Goal: Transaction & Acquisition: Purchase product/service

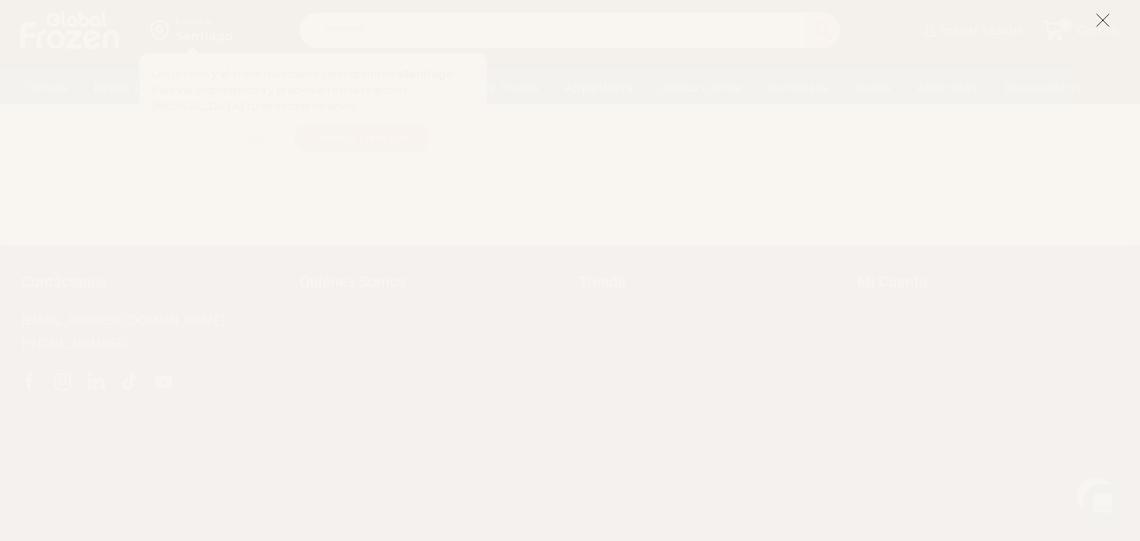
scroll to position [1750, 0]
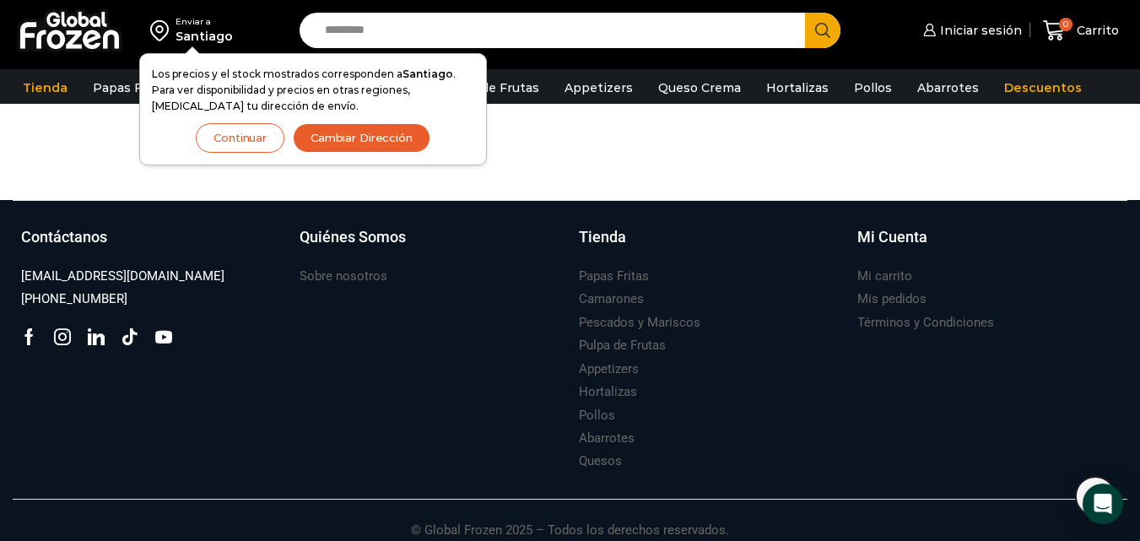
click at [225, 138] on button "Continuar" at bounding box center [240, 138] width 89 height 30
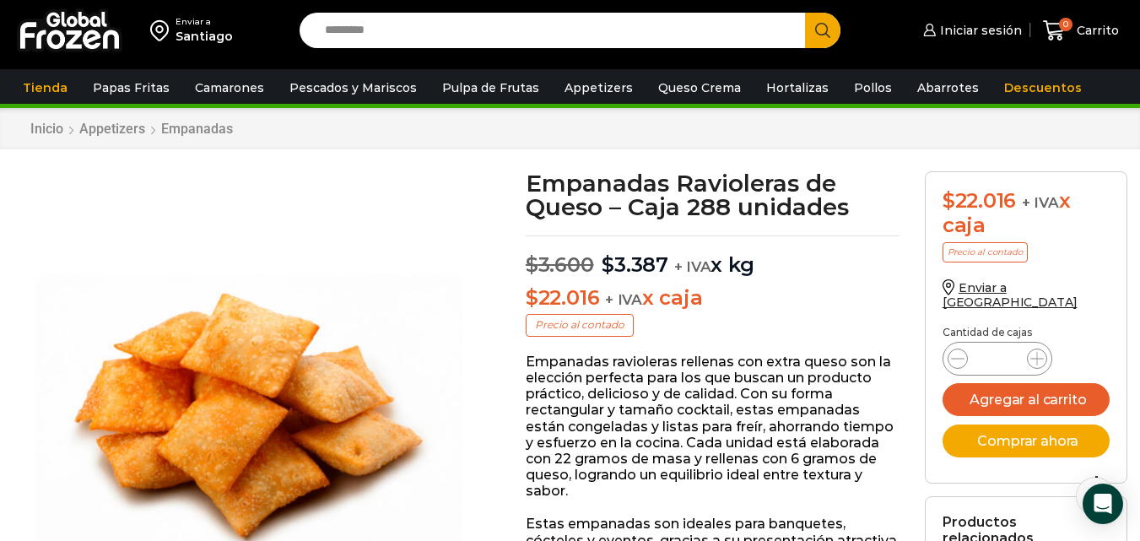
scroll to position [0, 0]
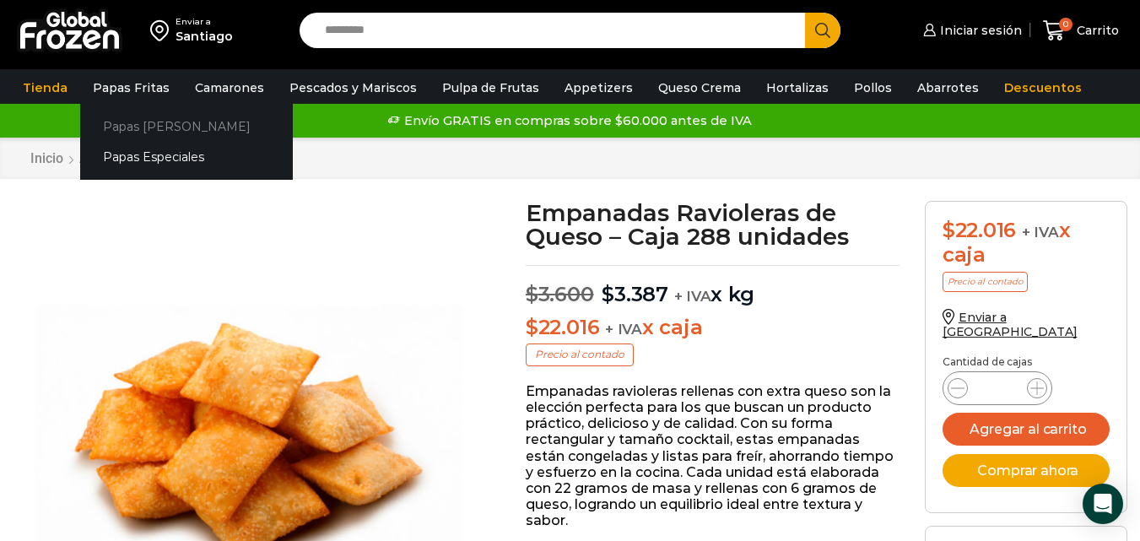
click at [112, 127] on link "Papas [PERSON_NAME]" at bounding box center [186, 126] width 213 height 31
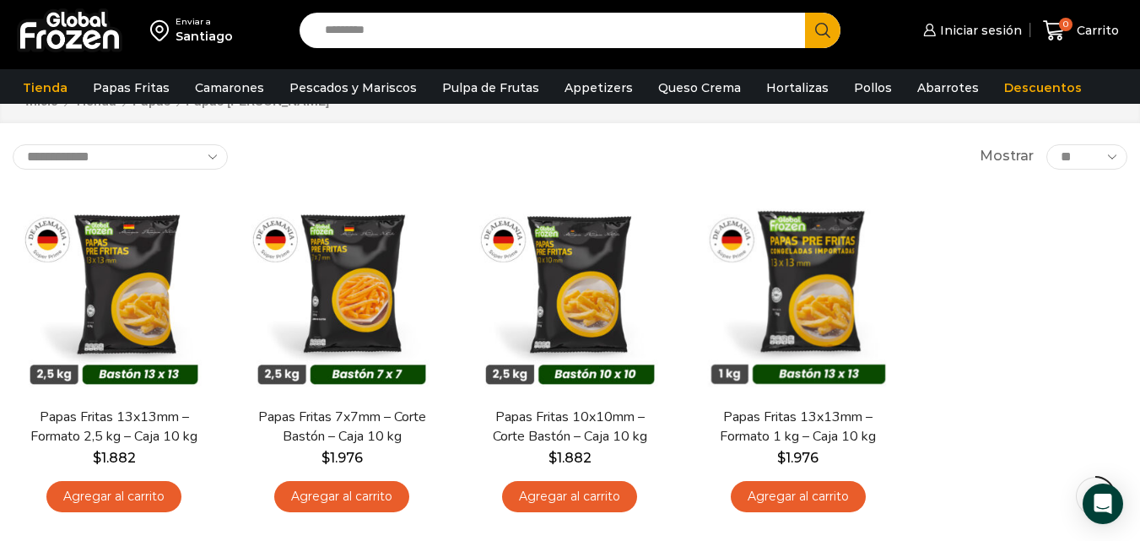
scroll to position [33, 0]
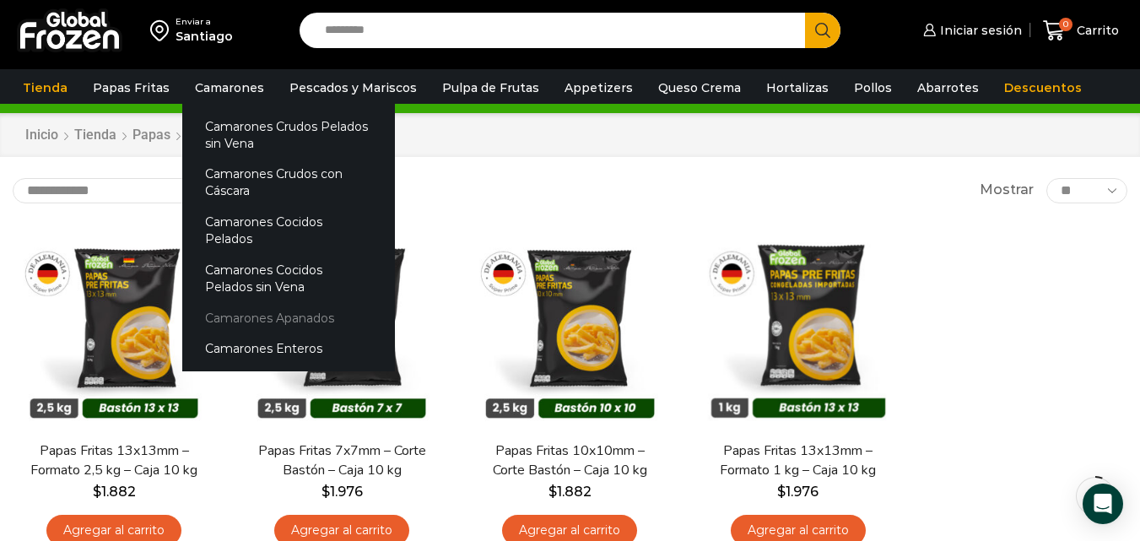
click at [239, 302] on link "Camarones Apanados" at bounding box center [288, 317] width 213 height 31
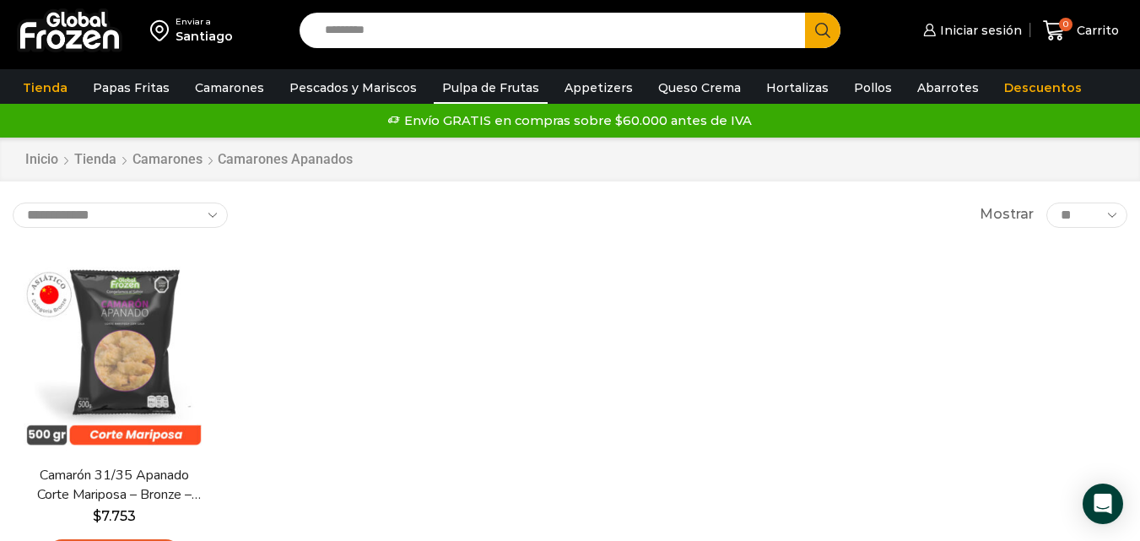
click at [453, 93] on link "Pulpa de Frutas" at bounding box center [491, 88] width 114 height 32
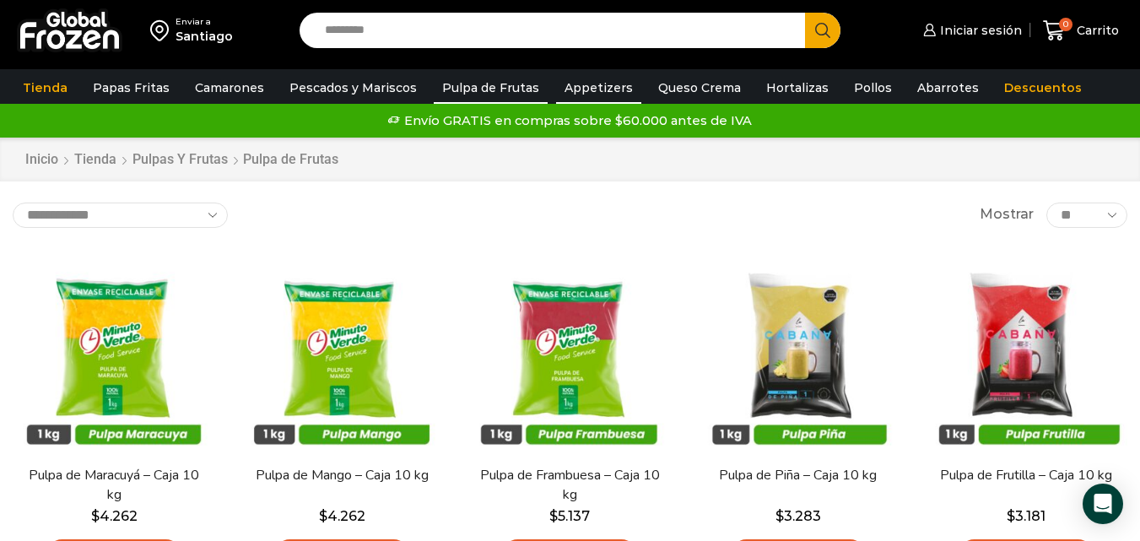
click at [581, 87] on link "Appetizers" at bounding box center [598, 88] width 85 height 32
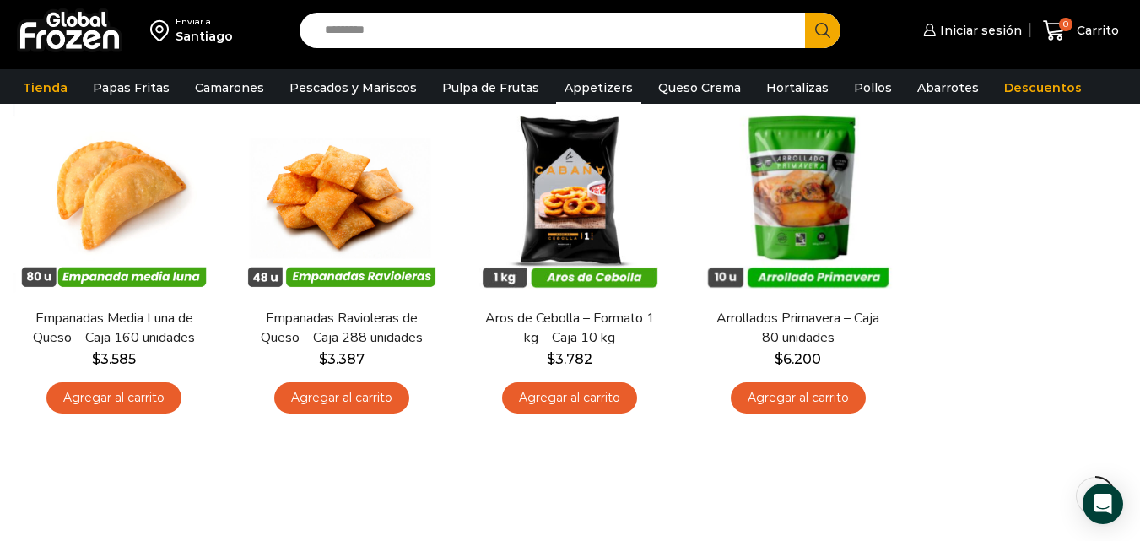
scroll to position [163, 0]
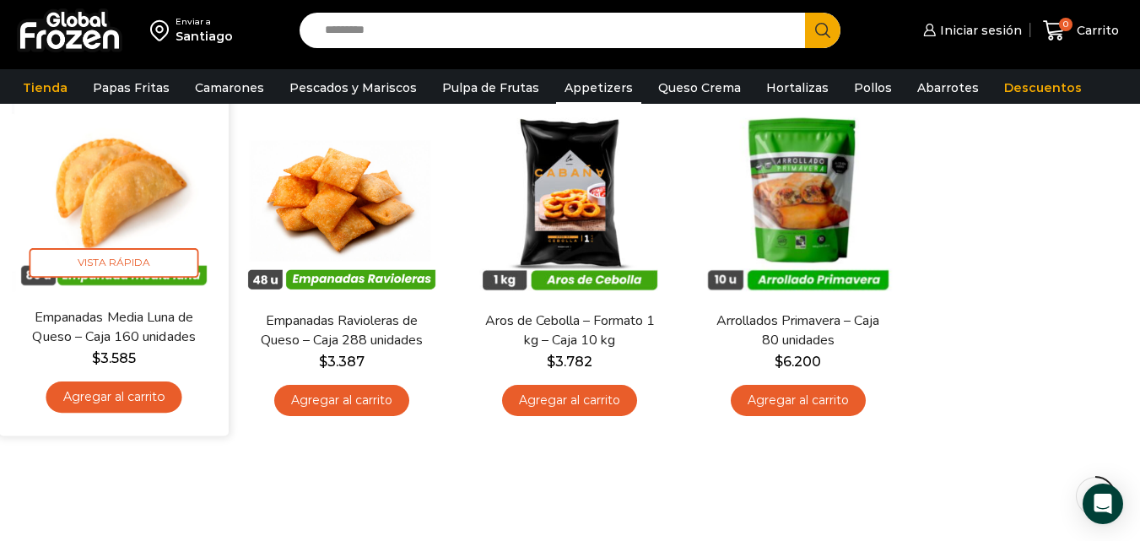
click at [124, 397] on link "Agregar al carrito" at bounding box center [114, 396] width 136 height 31
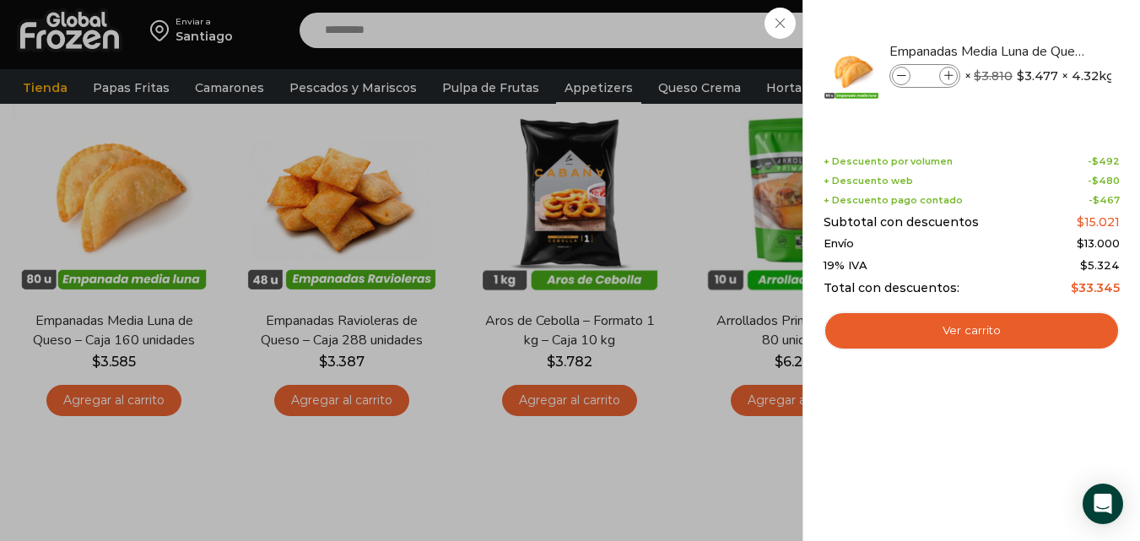
click at [1039, 51] on div "1 Carrito 1 1 Shopping Cart *" at bounding box center [1081, 31] width 84 height 40
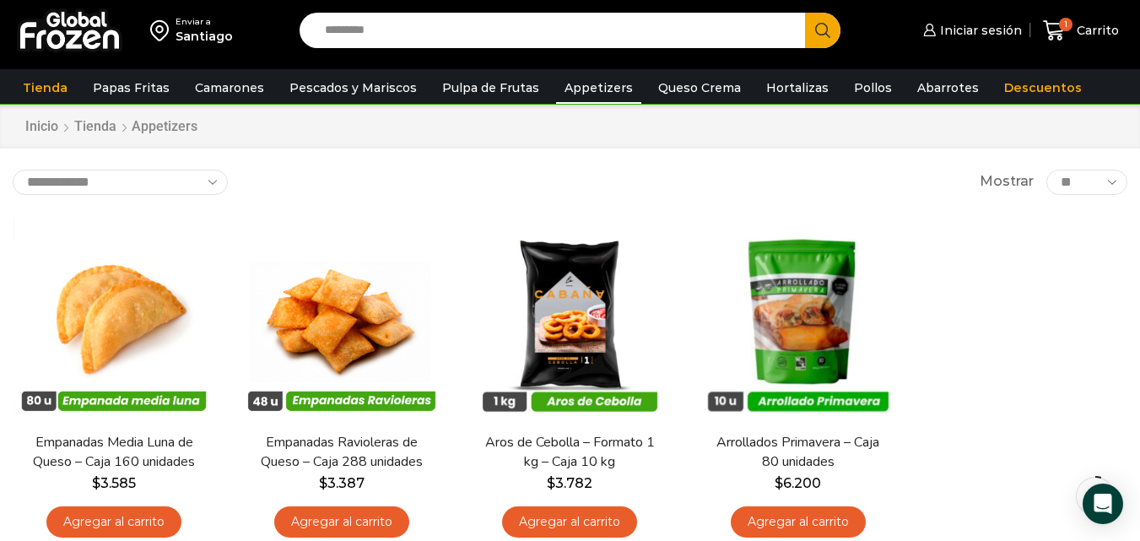
scroll to position [0, 0]
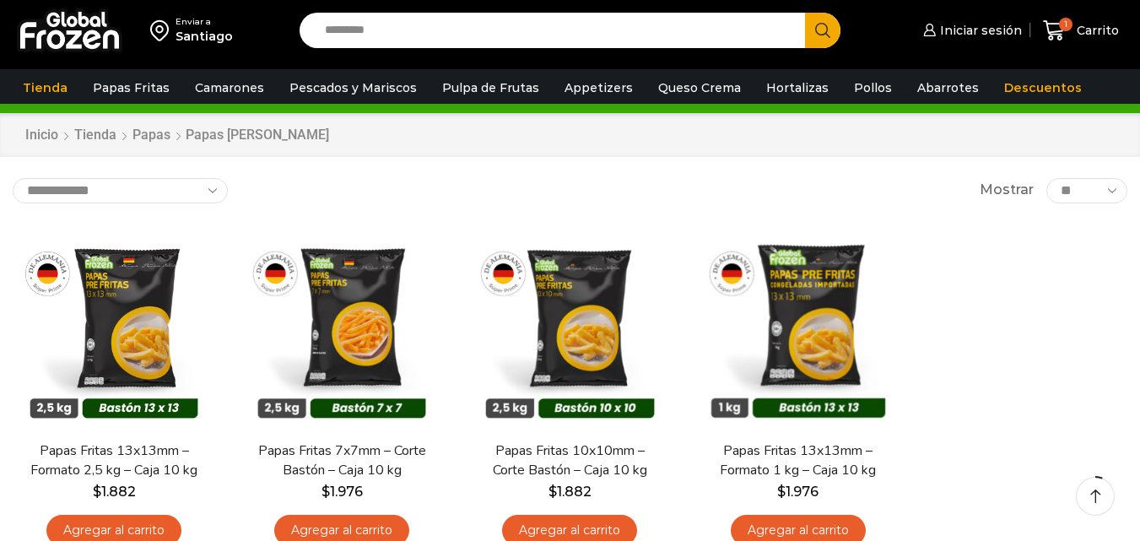
scroll to position [33, 0]
